Goal: Task Accomplishment & Management: Use online tool/utility

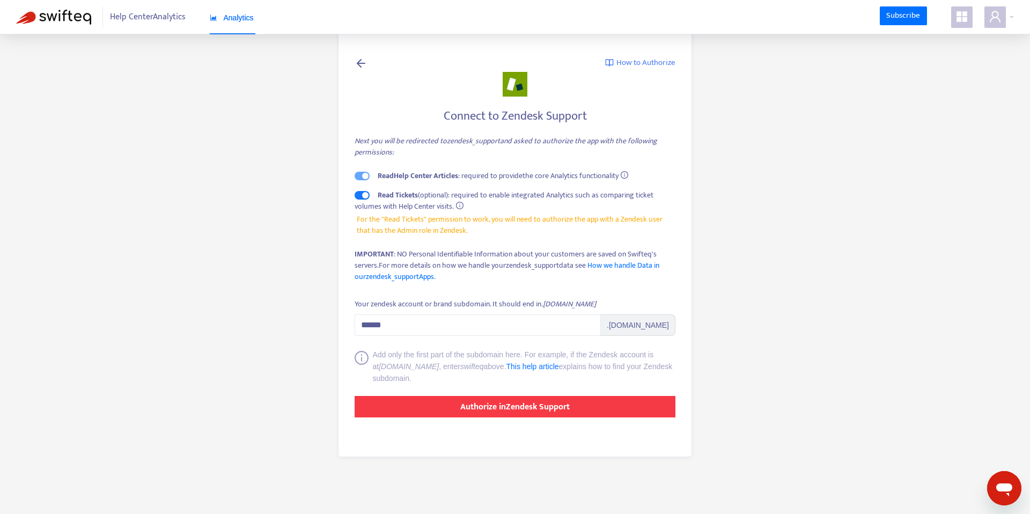
click at [542, 398] on button "Authorize in Zendesk Support" at bounding box center [514, 406] width 321 height 21
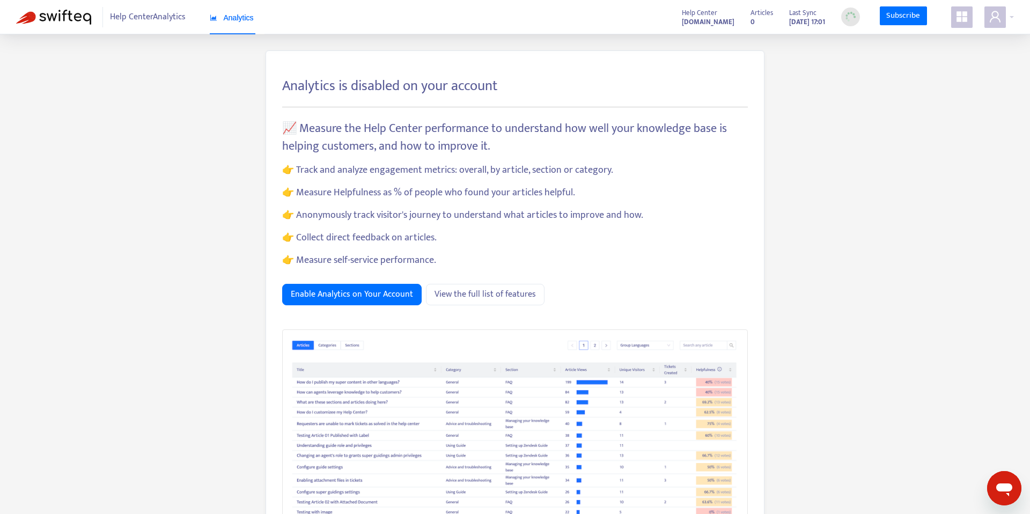
scroll to position [33, 0]
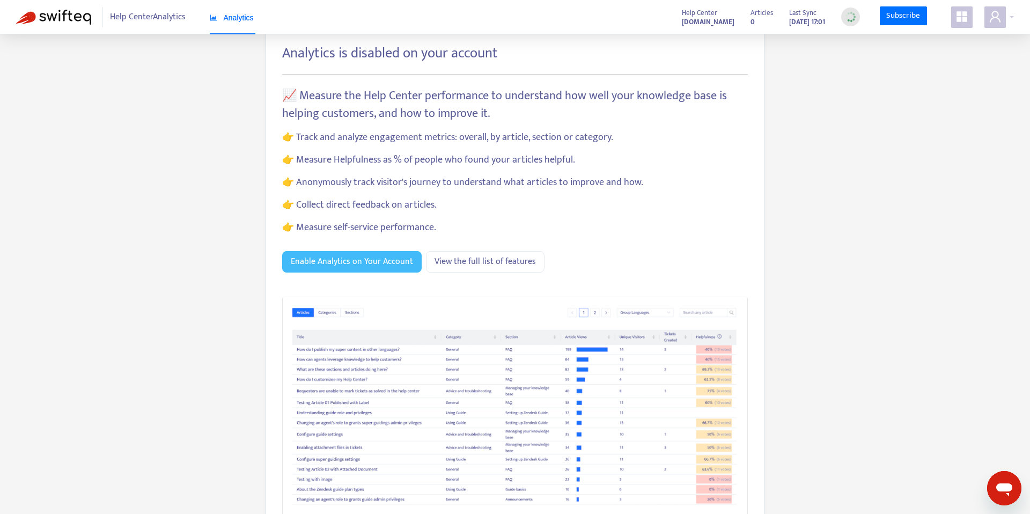
click at [374, 259] on span "Enable Analytics on Your Account" at bounding box center [352, 261] width 122 height 13
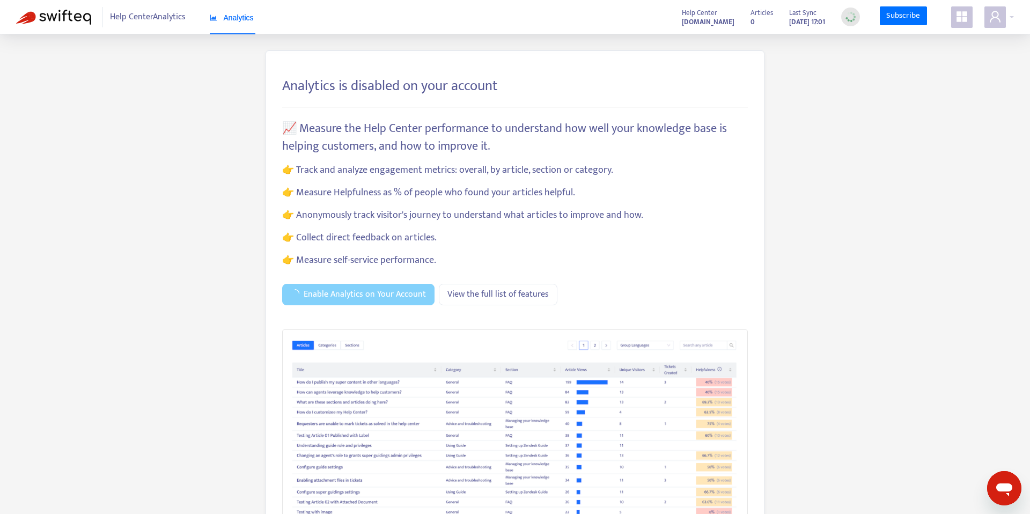
scroll to position [109, 0]
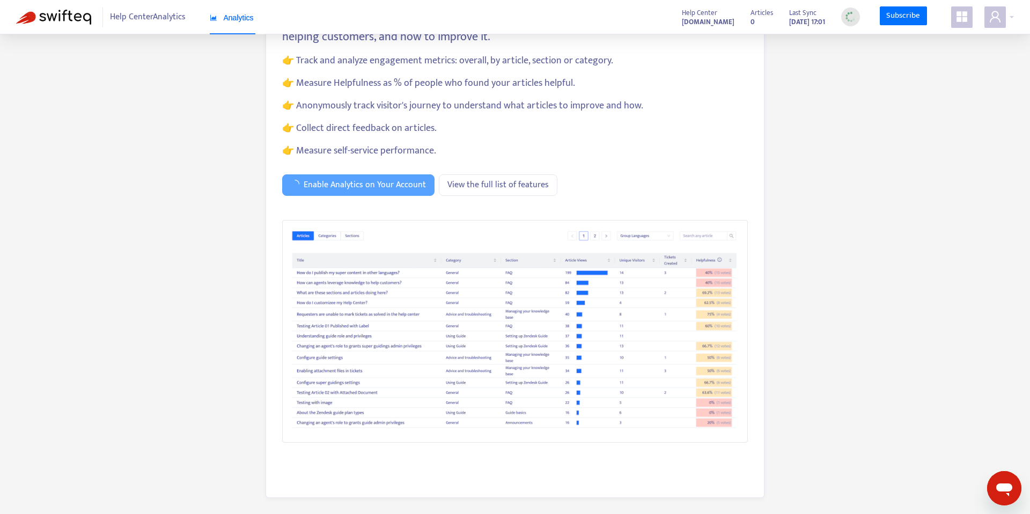
click at [263, 260] on div "Analytics is disabled on your account 📈 Measure the Help Center performance to …" at bounding box center [514, 227] width 997 height 573
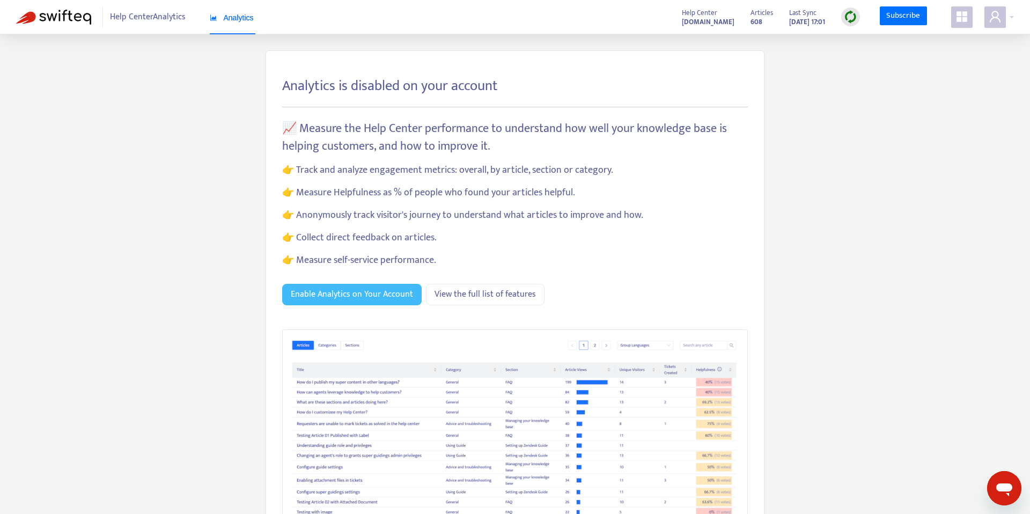
click at [368, 285] on button "Enable Analytics on Your Account" at bounding box center [351, 294] width 139 height 21
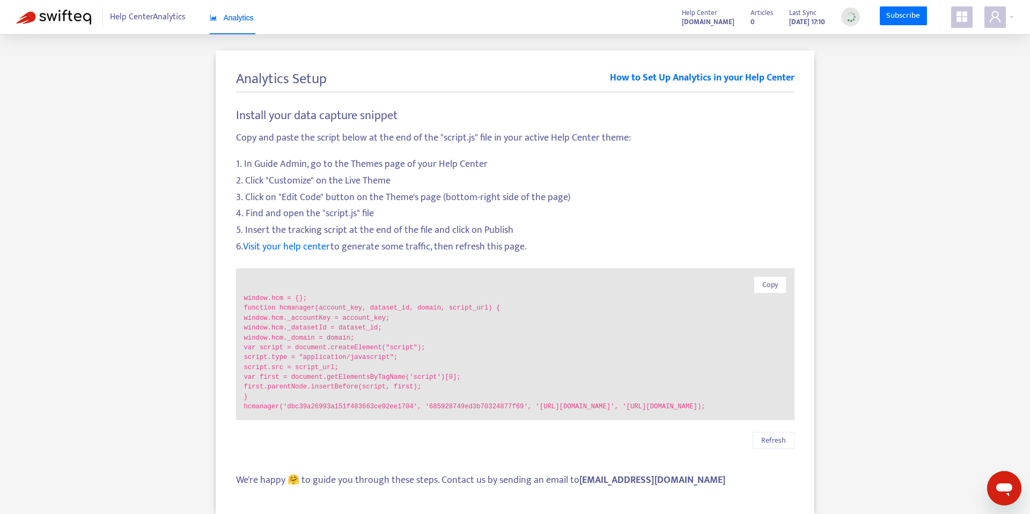
scroll to position [34, 0]
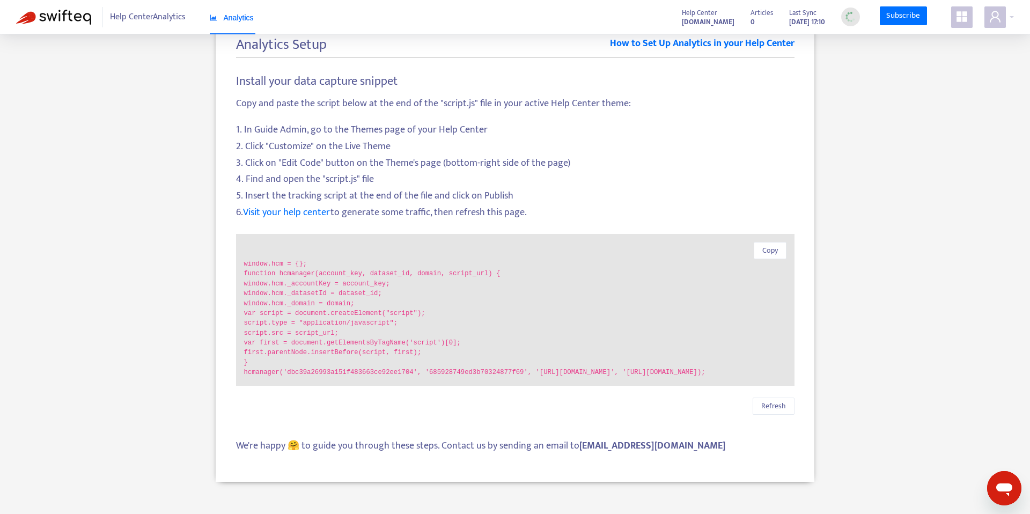
click at [461, 377] on code "hcmanager('dbc39a26993a151f483663ce92ee1704', '685928749ed3b70324877f69', 'http…" at bounding box center [515, 372] width 542 height 10
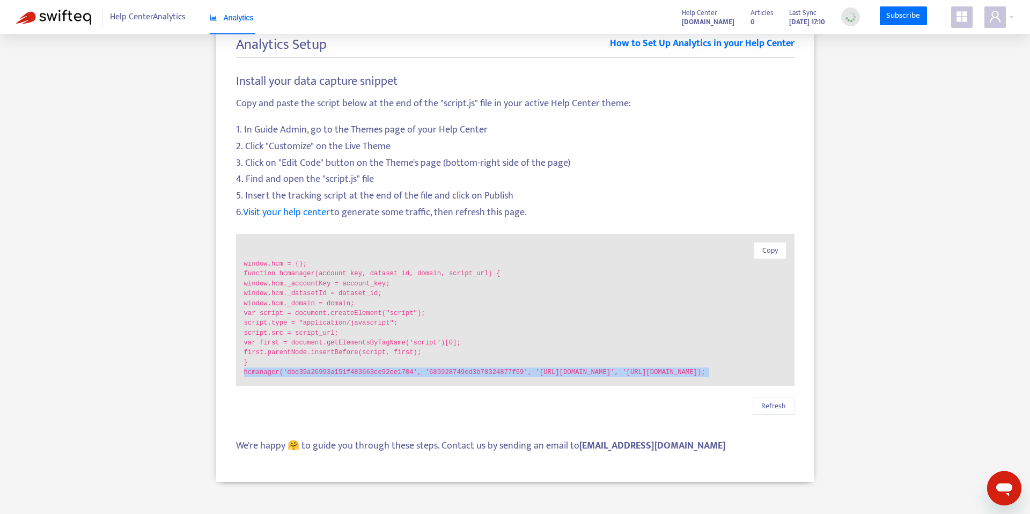
click at [478, 377] on code "hcmanager('dbc39a26993a151f483663ce92ee1704', '685928749ed3b70324877f69', 'http…" at bounding box center [515, 372] width 542 height 10
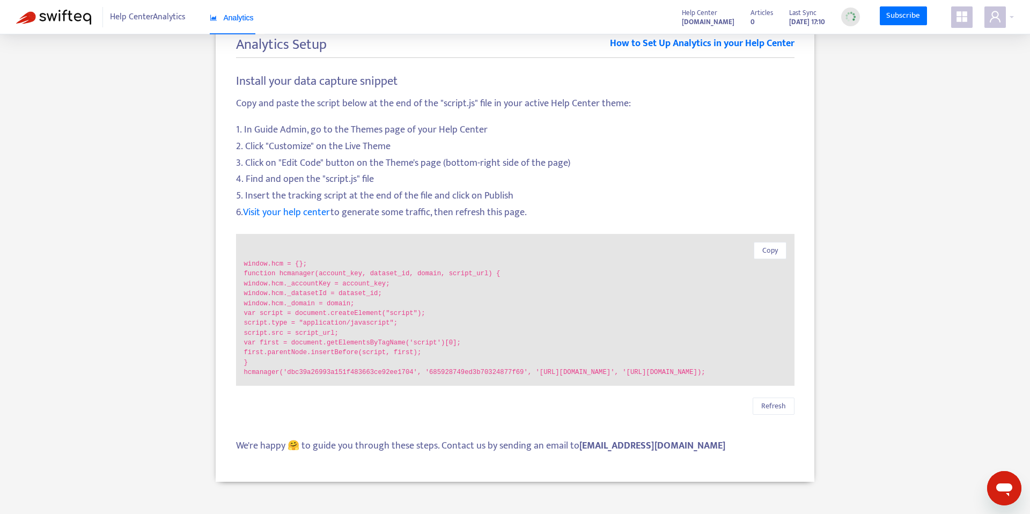
scroll to position [0, 0]
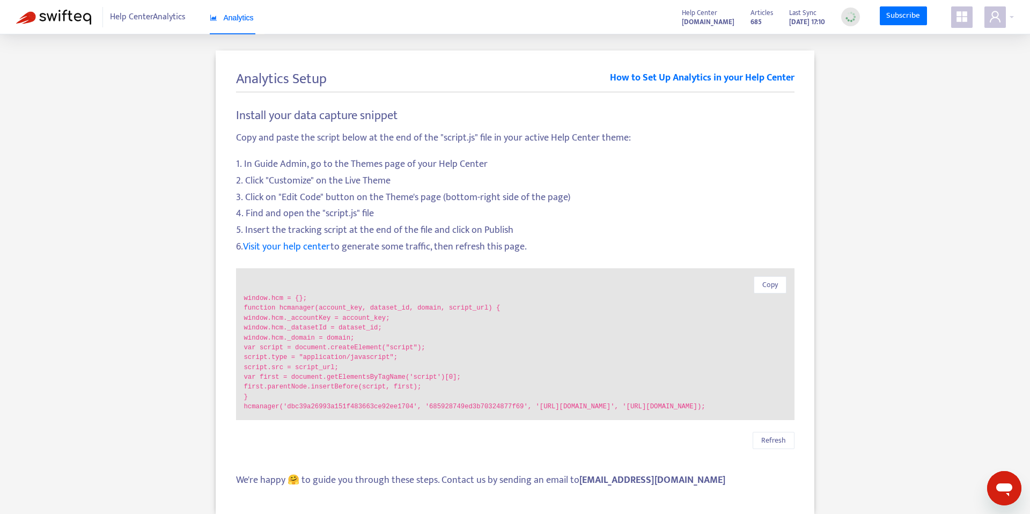
click at [680, 122] on h4 "Install your data capture snippet" at bounding box center [515, 115] width 558 height 14
click at [801, 44] on div "Analytics Setup How to Set Up Analytics in your Help Center Install your data c…" at bounding box center [515, 275] width 1030 height 482
click at [771, 286] on span "Copy" at bounding box center [770, 285] width 16 height 12
click at [492, 223] on span "5. Insert the tracking script at the end of the file and click on Publish" at bounding box center [515, 230] width 558 height 14
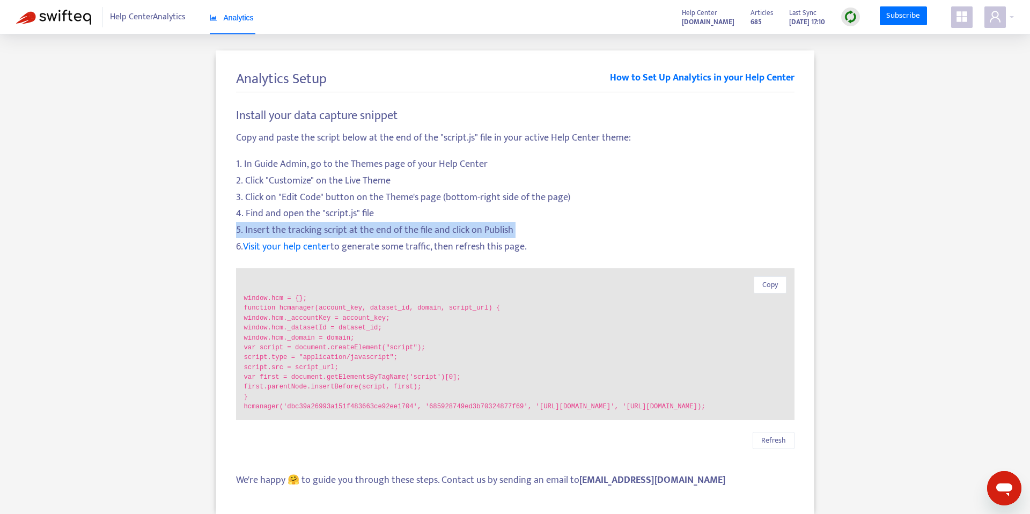
click at [492, 223] on span "5. Insert the tracking script at the end of the file and click on Publish" at bounding box center [515, 230] width 558 height 14
click at [505, 230] on span "5. Insert the tracking script at the end of the file and click on Publish" at bounding box center [515, 230] width 558 height 14
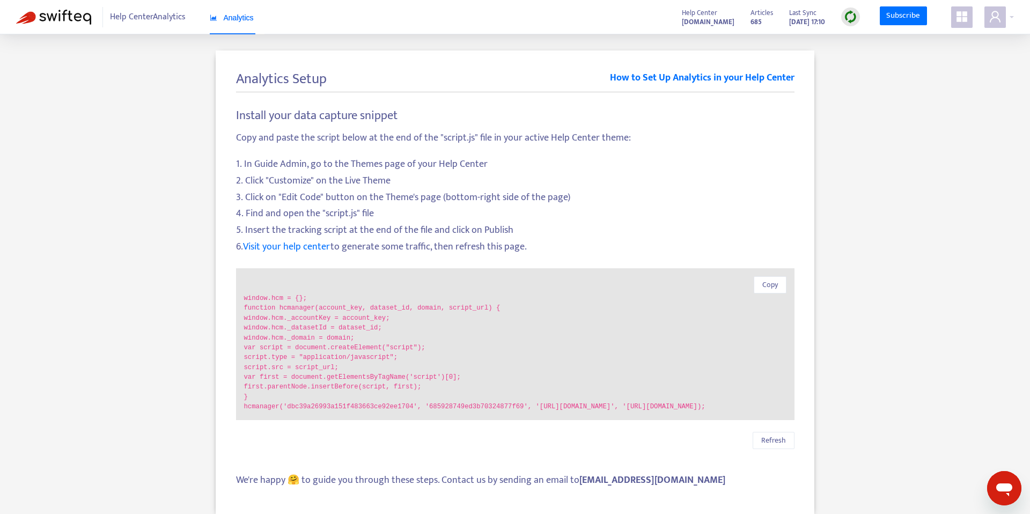
click at [518, 244] on span "6. Visit your help center to generate some traffic, then refresh this page." at bounding box center [515, 247] width 558 height 14
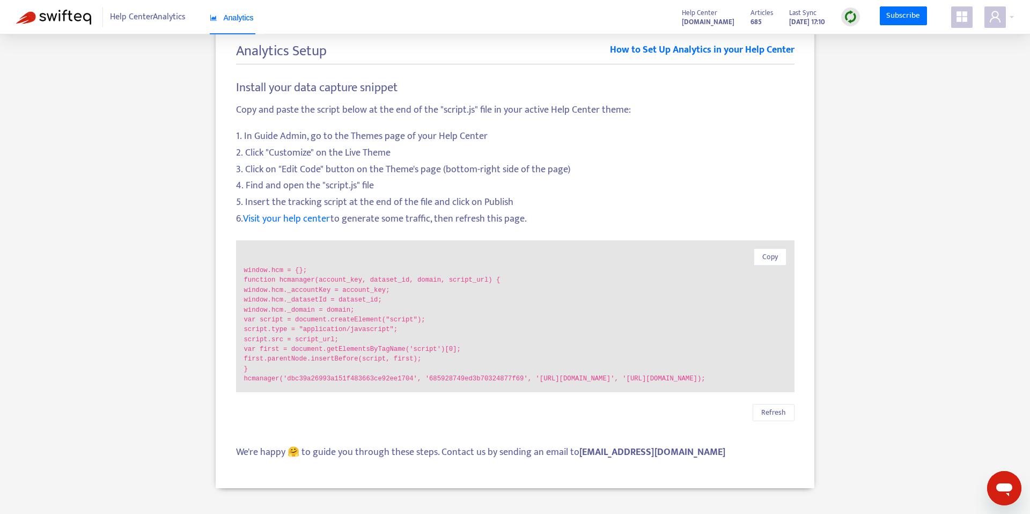
scroll to position [34, 0]
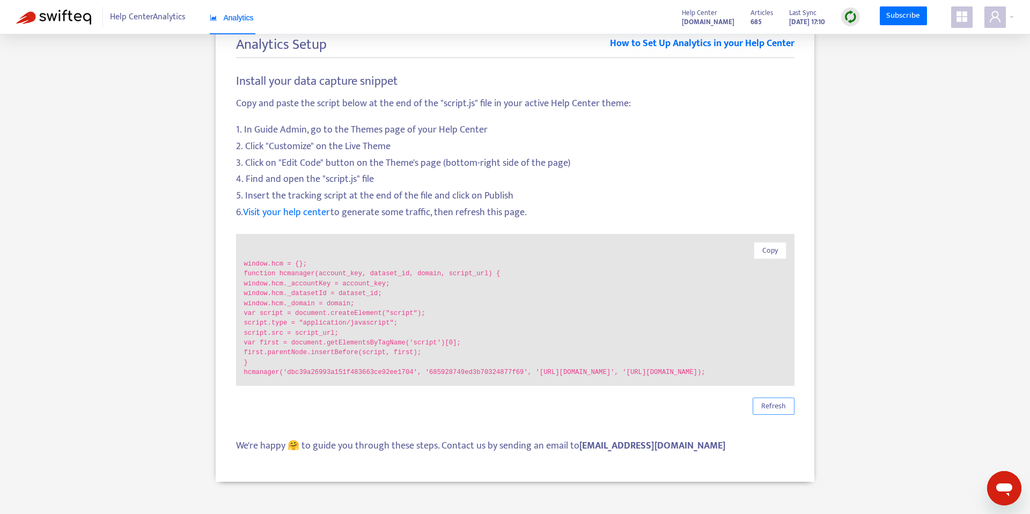
click at [774, 410] on span "Refresh" at bounding box center [773, 406] width 25 height 12
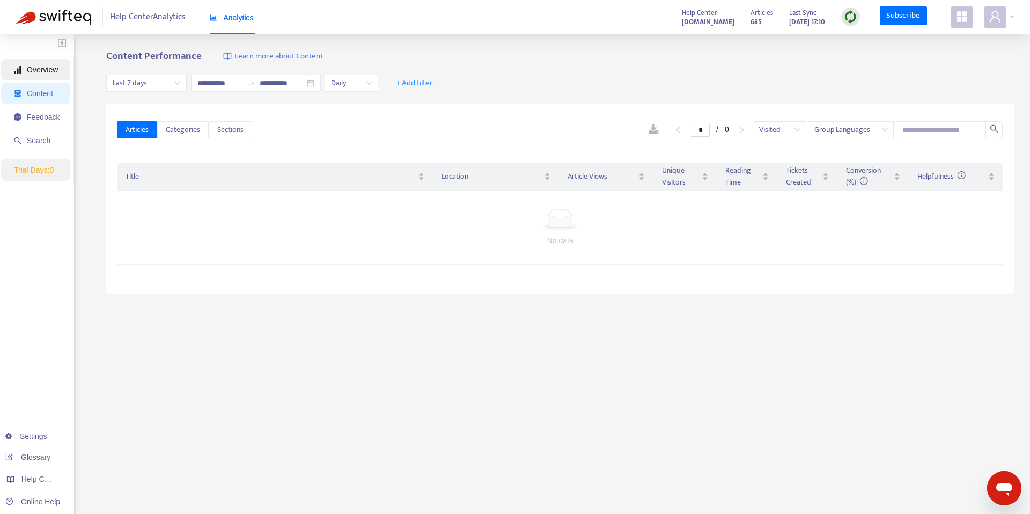
click at [38, 68] on span "Overview" at bounding box center [42, 69] width 31 height 9
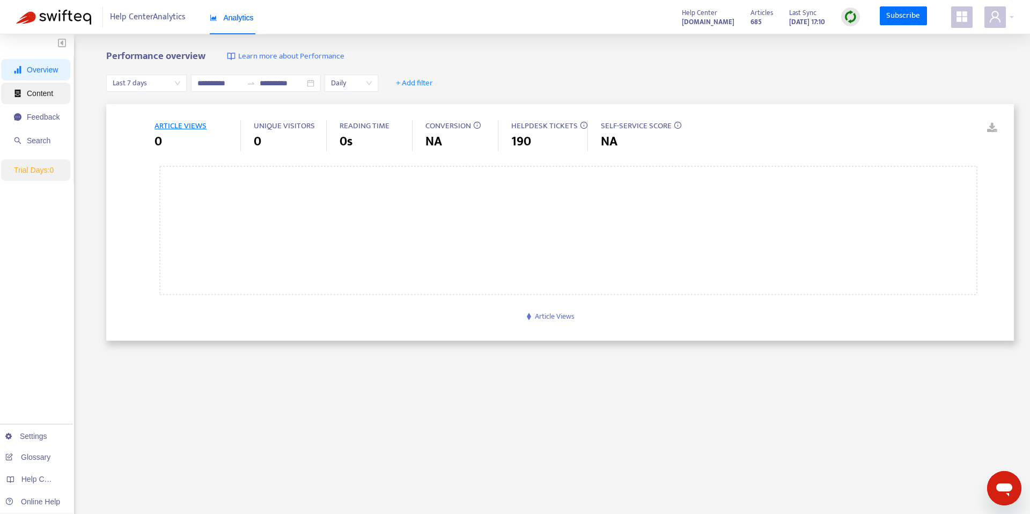
click at [51, 90] on span "Content" at bounding box center [40, 93] width 26 height 9
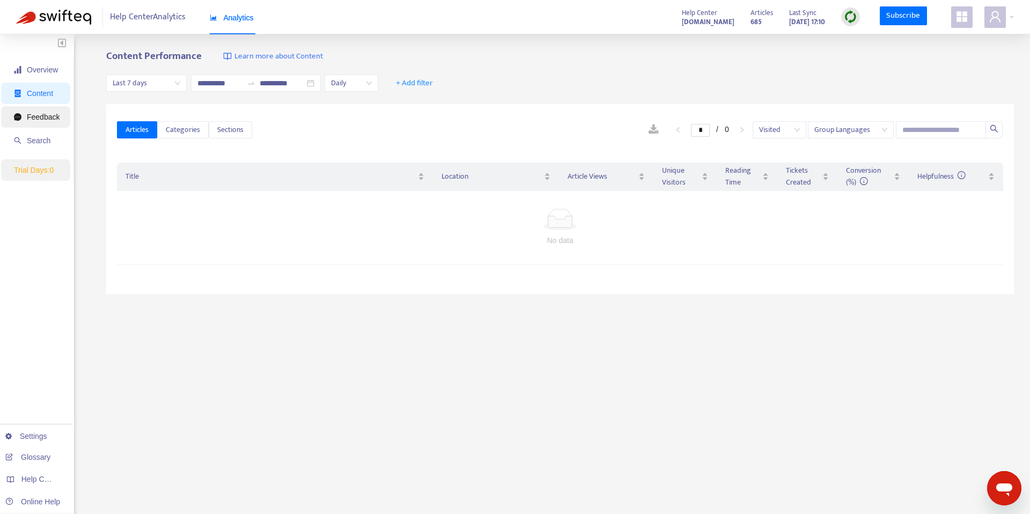
click at [55, 110] on span "Feedback" at bounding box center [37, 116] width 46 height 21
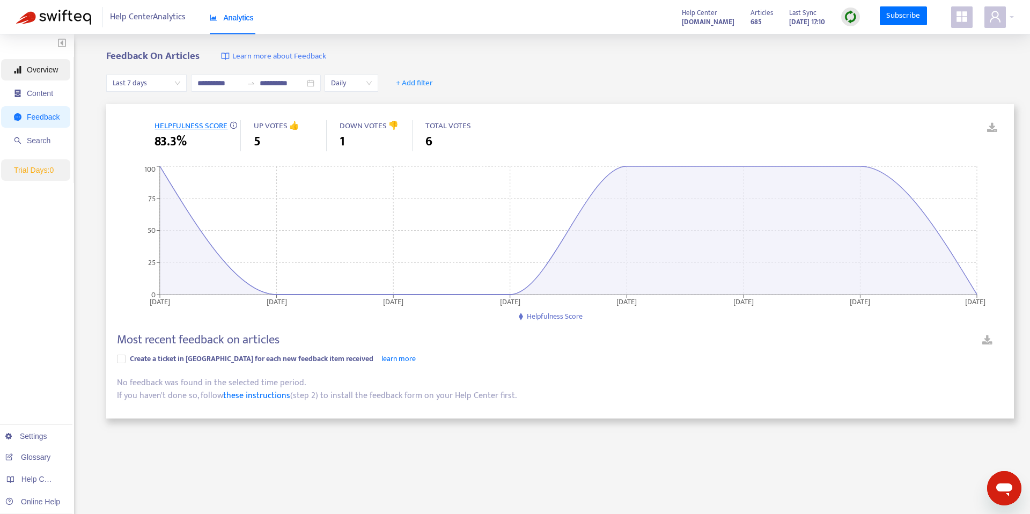
click at [44, 69] on span "Overview" at bounding box center [42, 69] width 31 height 9
